Goal: Navigation & Orientation: Find specific page/section

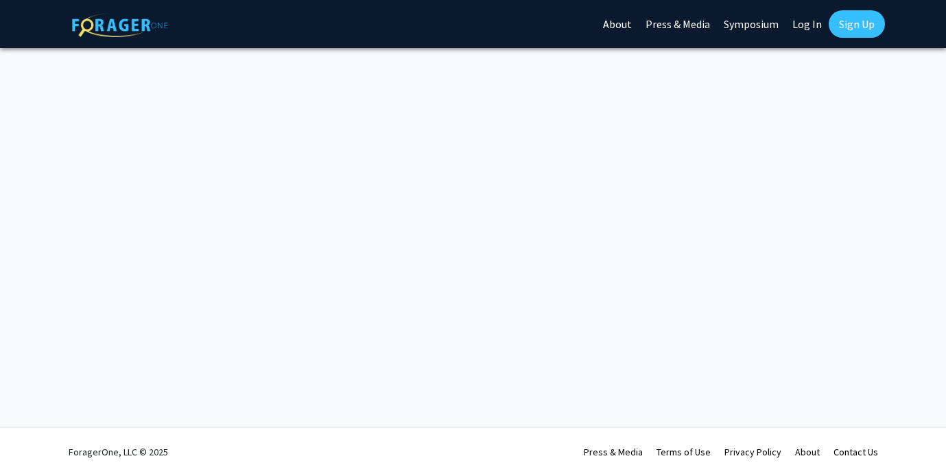
click at [806, 19] on link "Log In" at bounding box center [807, 24] width 43 height 48
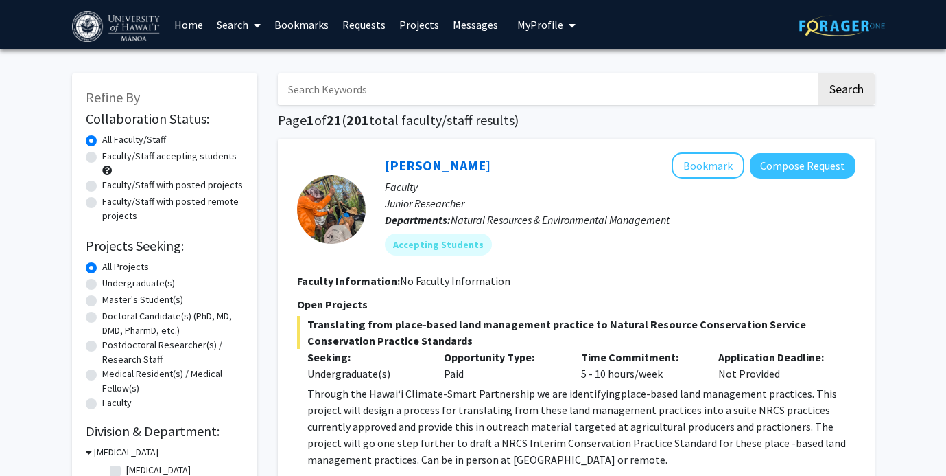
click at [354, 30] on link "Requests" at bounding box center [364, 25] width 57 height 48
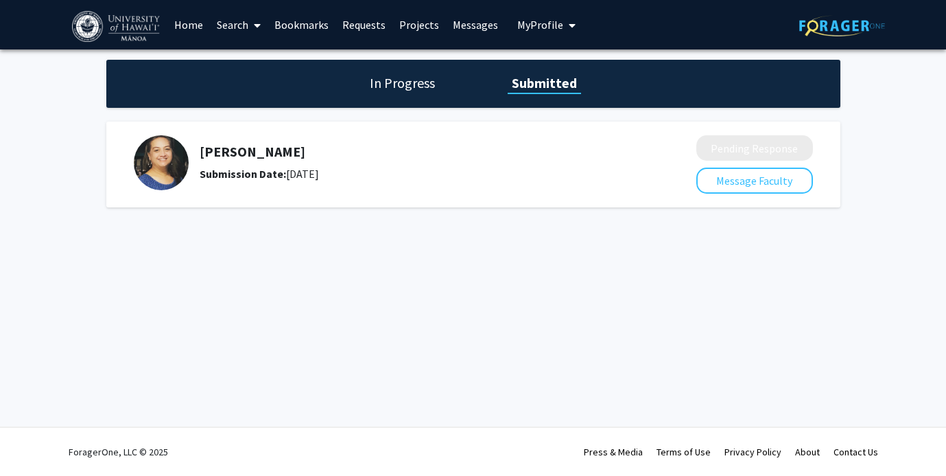
click at [370, 26] on link "Requests" at bounding box center [364, 25] width 57 height 48
click at [418, 30] on link "Projects" at bounding box center [420, 25] width 54 height 48
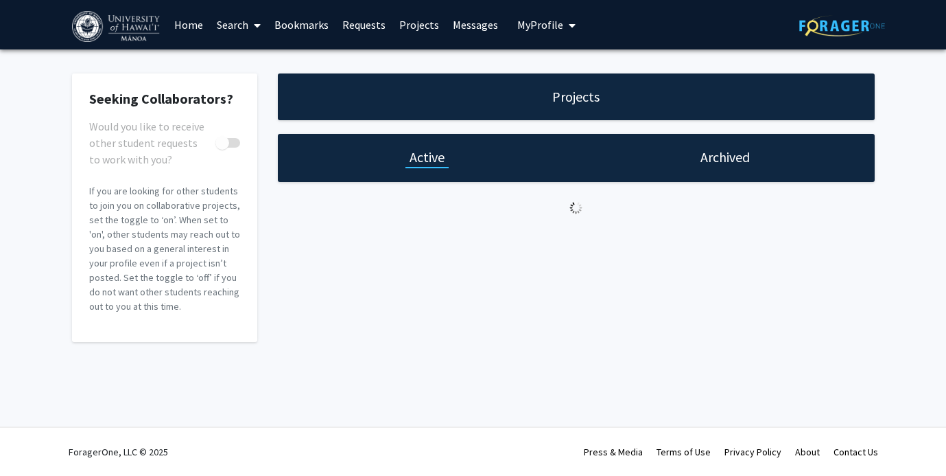
checkbox input "true"
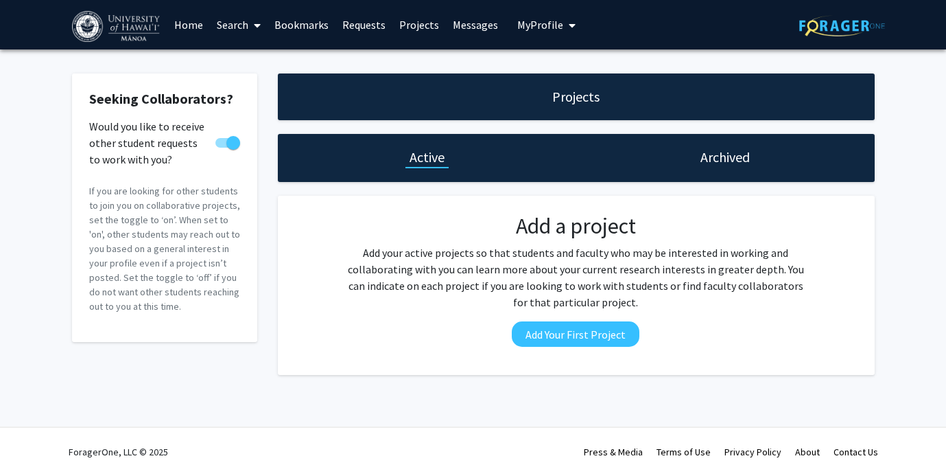
click at [484, 26] on link "Messages" at bounding box center [475, 25] width 59 height 48
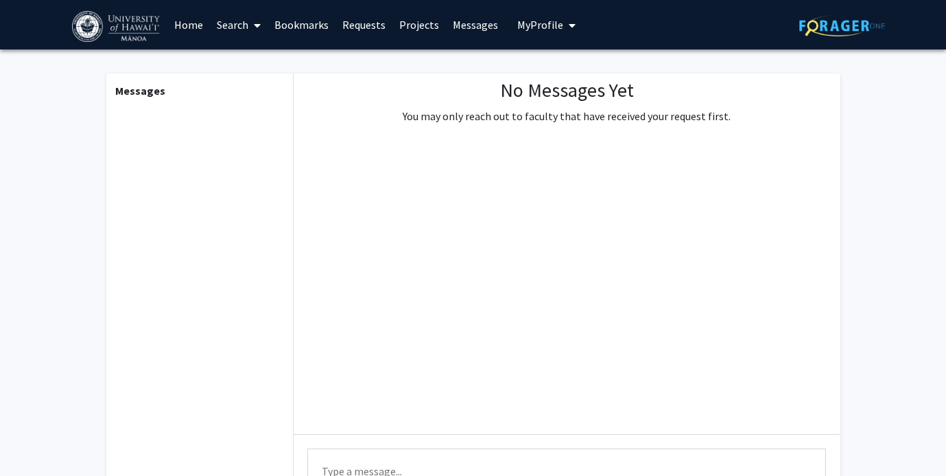
click at [547, 24] on span "My Profile" at bounding box center [540, 25] width 46 height 14
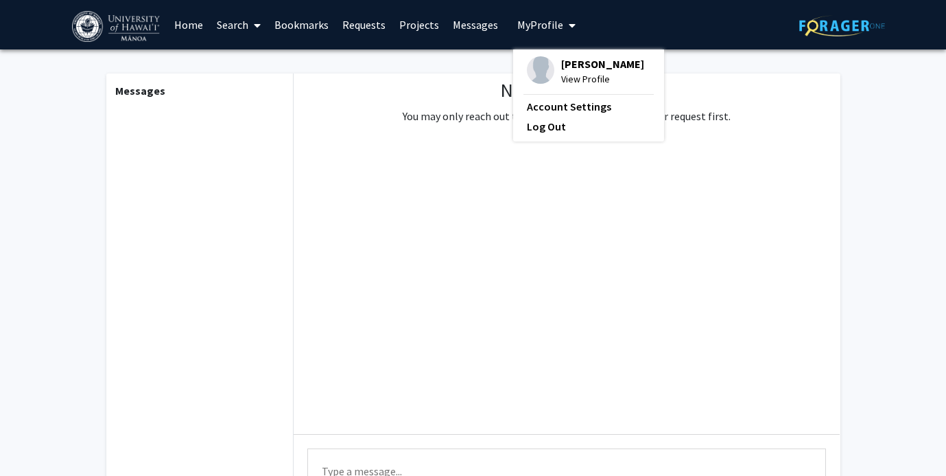
click at [561, 80] on span "View Profile" at bounding box center [602, 78] width 83 height 15
